Goal: Task Accomplishment & Management: Manage account settings

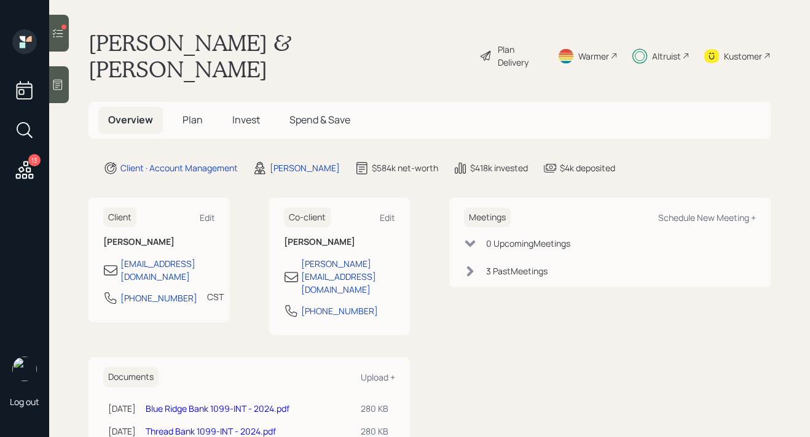
scroll to position [63, 0]
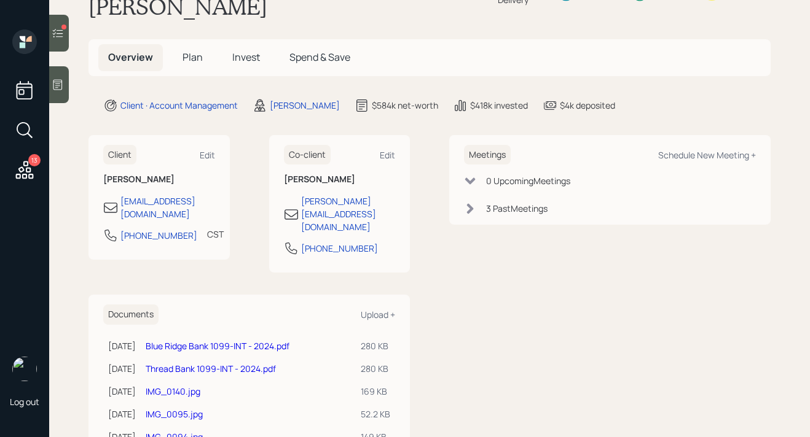
click at [58, 37] on icon at bounding box center [58, 33] width 12 height 12
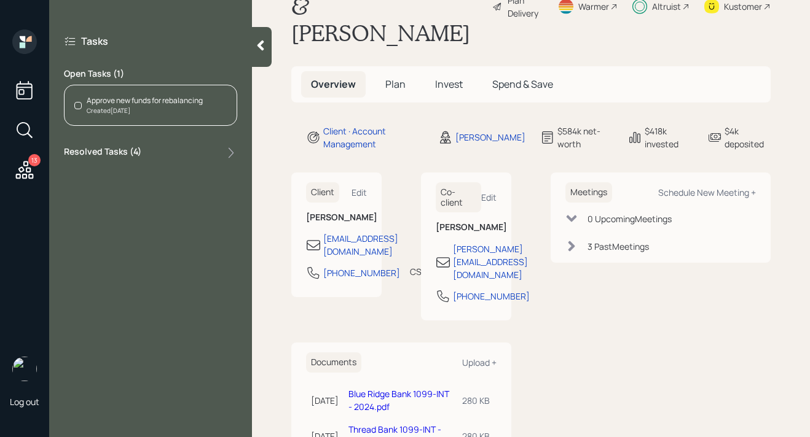
scroll to position [89, 0]
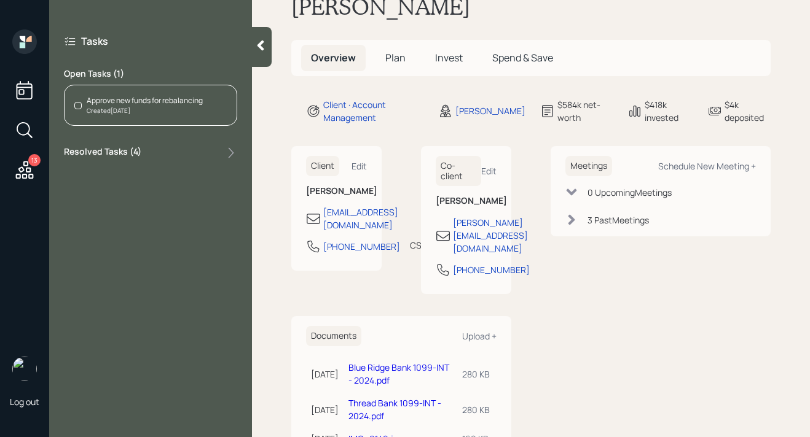
click at [114, 101] on div "Approve new funds for rebalancing" at bounding box center [145, 100] width 116 height 11
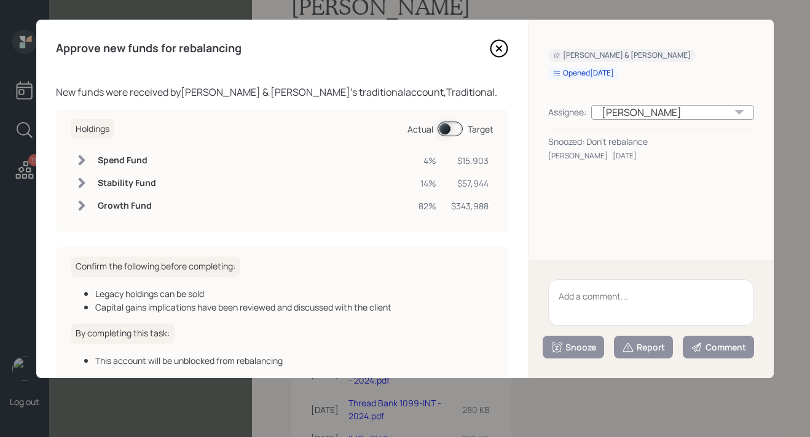
click at [588, 294] on textarea at bounding box center [651, 303] width 206 height 47
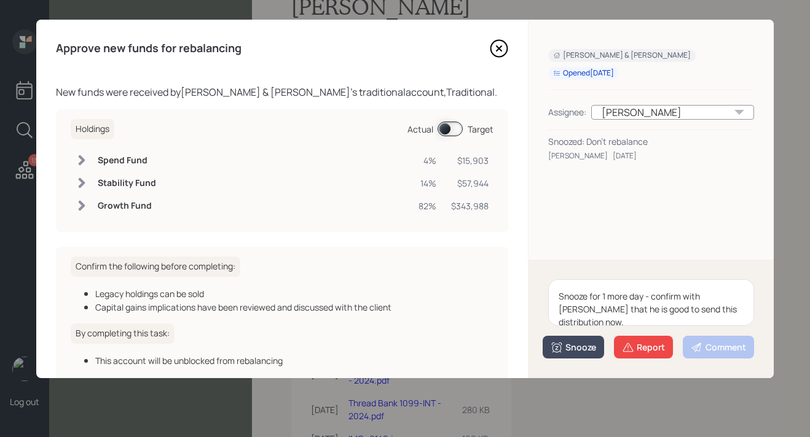
type textarea "Snooze for 1 more day - confirm with [PERSON_NAME] that he is good to send this…"
click at [568, 349] on div "Snooze" at bounding box center [572, 348] width 45 height 12
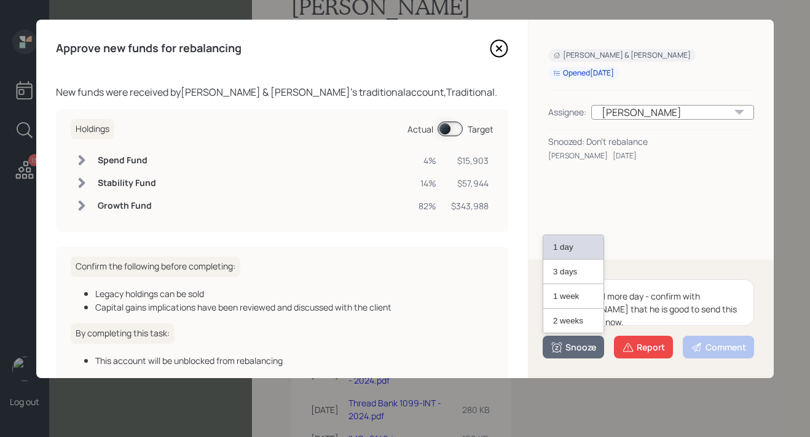
click at [564, 252] on button "1 day" at bounding box center [573, 247] width 60 height 25
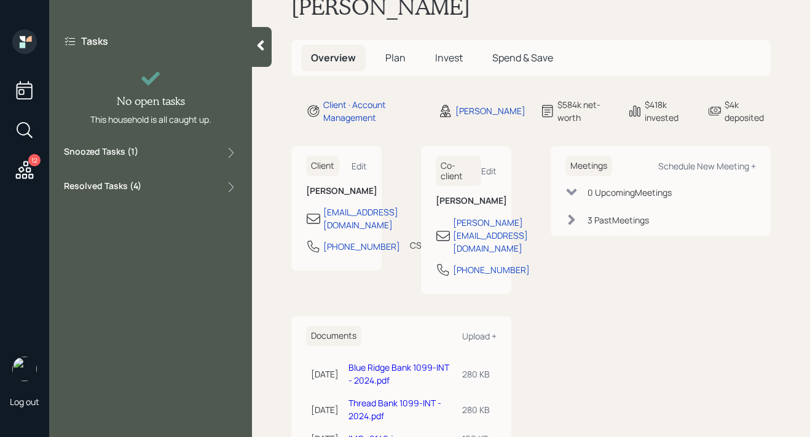
click at [25, 179] on icon at bounding box center [25, 170] width 18 height 18
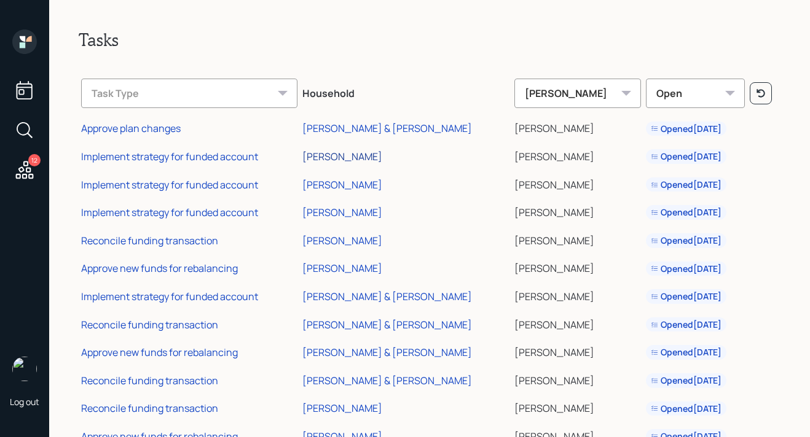
click at [365, 157] on div "[PERSON_NAME]" at bounding box center [342, 157] width 80 height 14
